Goal: Task Accomplishment & Management: Use online tool/utility

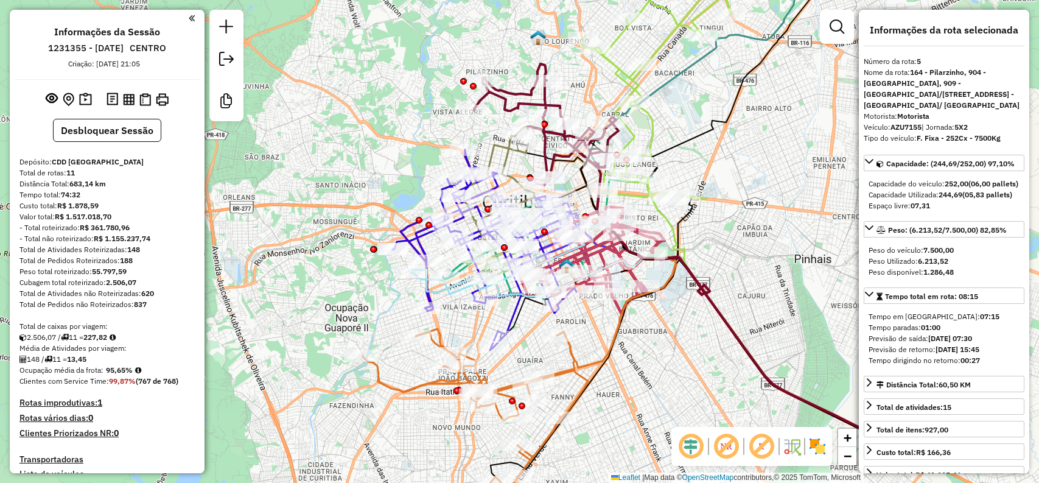
select select "**********"
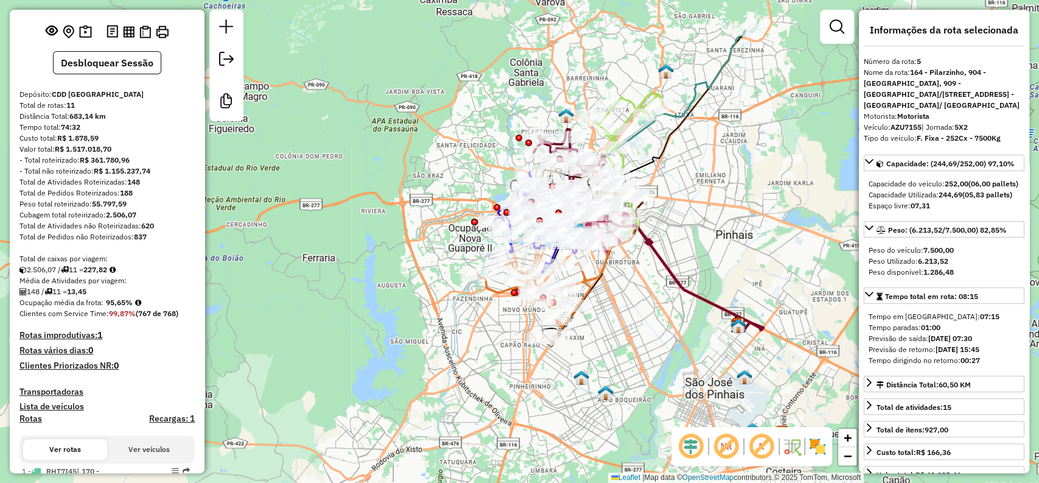
drag, startPoint x: 714, startPoint y: 177, endPoint x: 661, endPoint y: 189, distance: 54.2
click at [661, 189] on div "Janela de atendimento Grade de atendimento Capacidade Transportadoras Veículos …" at bounding box center [519, 241] width 1039 height 483
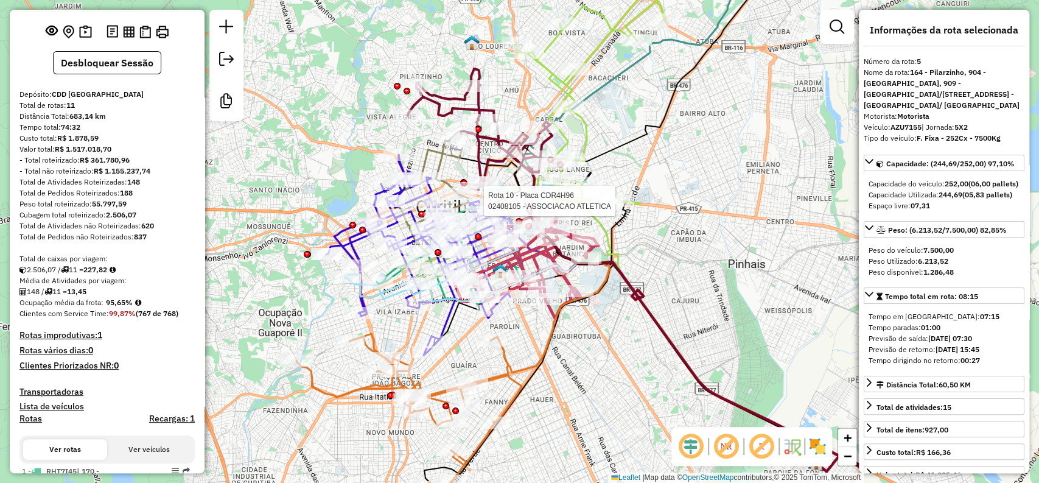
drag, startPoint x: 650, startPoint y: 169, endPoint x: 686, endPoint y: 155, distance: 39.1
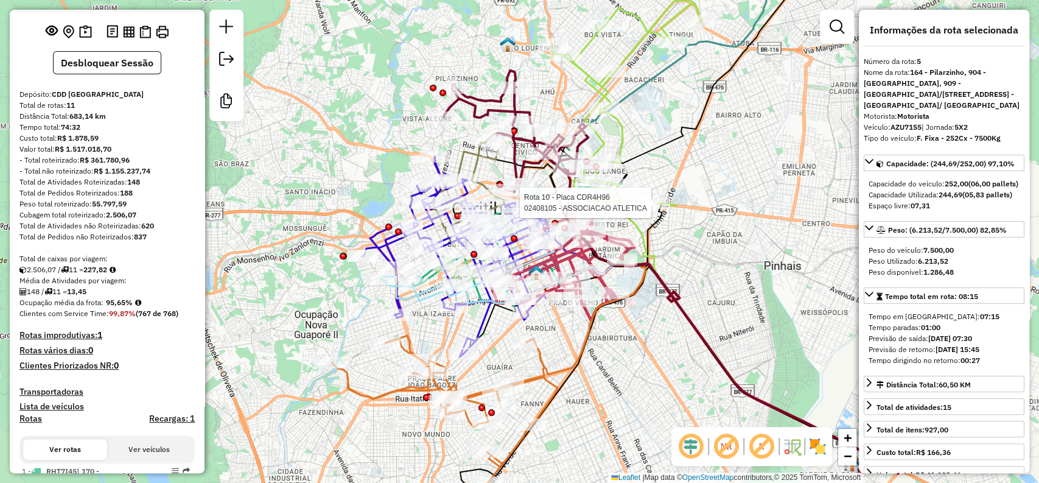
drag, startPoint x: 739, startPoint y: 235, endPoint x: 772, endPoint y: 236, distance: 32.9
click at [772, 236] on div "Rota 10 - Placa CDR4H96 02408105 - ASSOCIACAO ATLETICA Janela de atendimento Gr…" at bounding box center [519, 241] width 1039 height 483
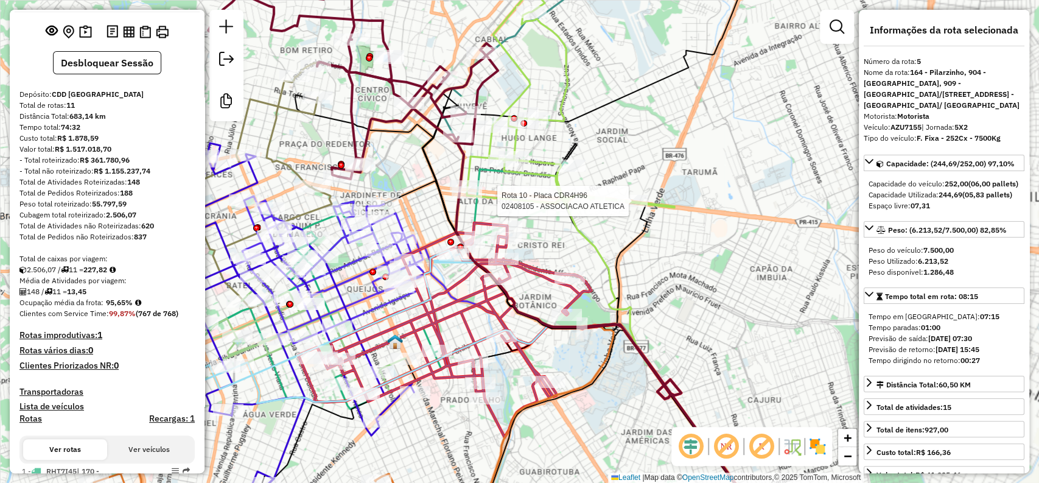
drag, startPoint x: 692, startPoint y: 154, endPoint x: 812, endPoint y: 155, distance: 119.9
click at [812, 155] on div "Rota 10 - Placa CDR4H96 02408105 - ASSOCIACAO ATLETICA Janela de atendimento Gr…" at bounding box center [519, 241] width 1039 height 483
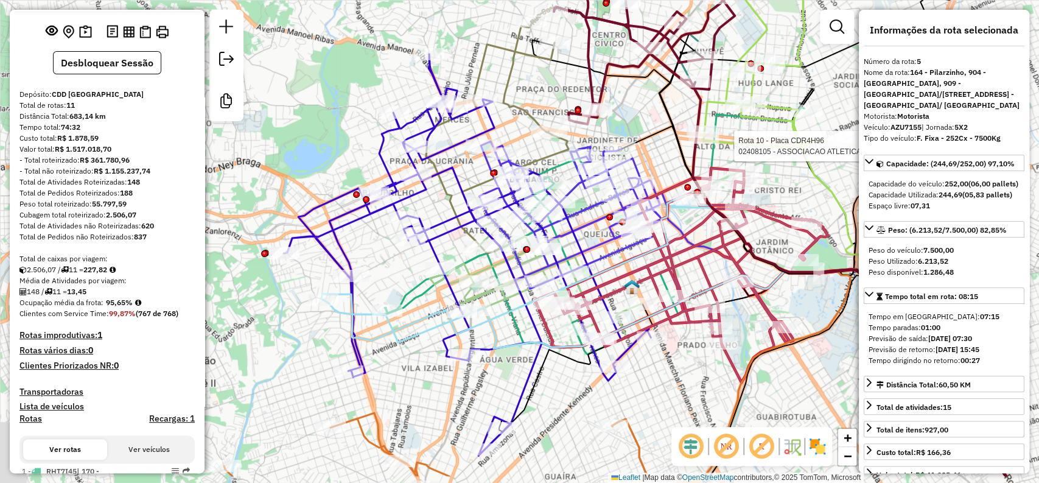
drag, startPoint x: 539, startPoint y: 230, endPoint x: 653, endPoint y: 172, distance: 127.4
click at [653, 172] on div "Rota 10 - Placa CDR4H96 02408105 - ASSOCIACAO ATLETICA Janela de atendimento Gr…" at bounding box center [519, 241] width 1039 height 483
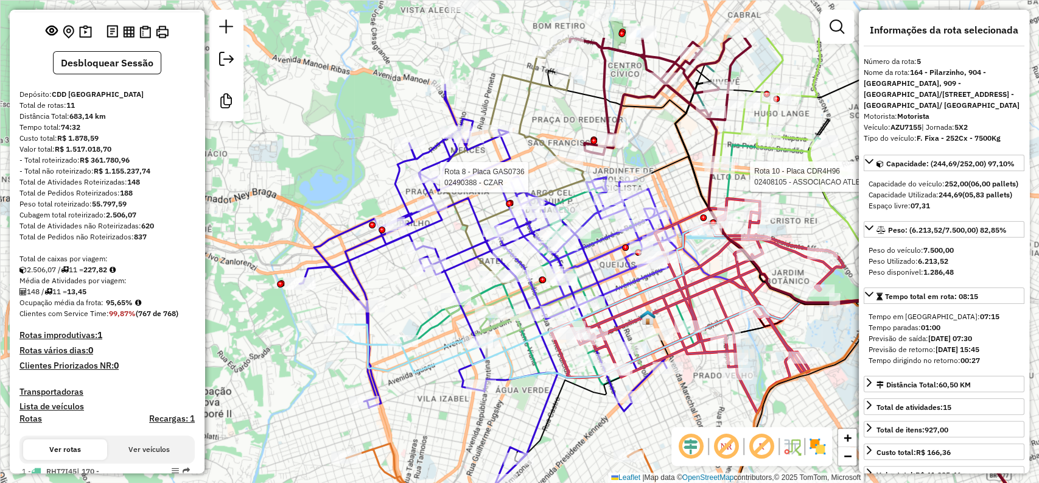
drag, startPoint x: 486, startPoint y: 327, endPoint x: 442, endPoint y: 415, distance: 98.0
click at [440, 415] on div "Rota 10 - Placa CDR4H96 02408105 - ASSOCIACAO ATLETICA Rota 8 - Placa GAS0736 0…" at bounding box center [519, 241] width 1039 height 483
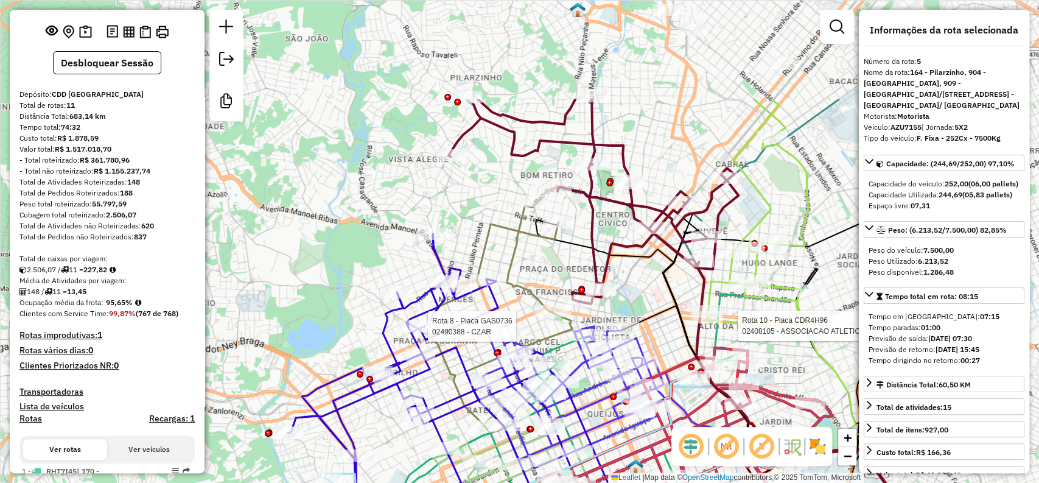
drag, startPoint x: 607, startPoint y: 175, endPoint x: 594, endPoint y: 322, distance: 147.3
click at [594, 322] on icon at bounding box center [569, 394] width 191 height 147
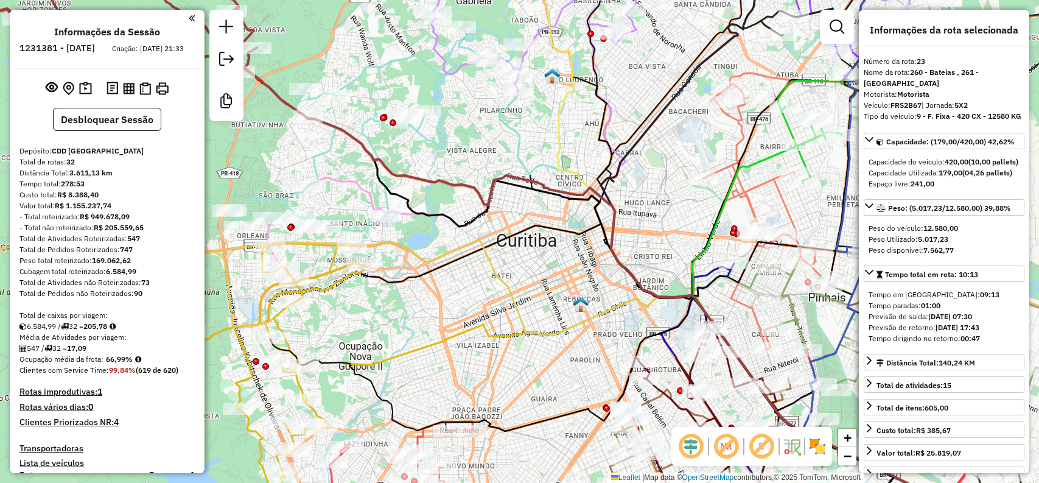
select select "**********"
